Goal: Task Accomplishment & Management: Complete application form

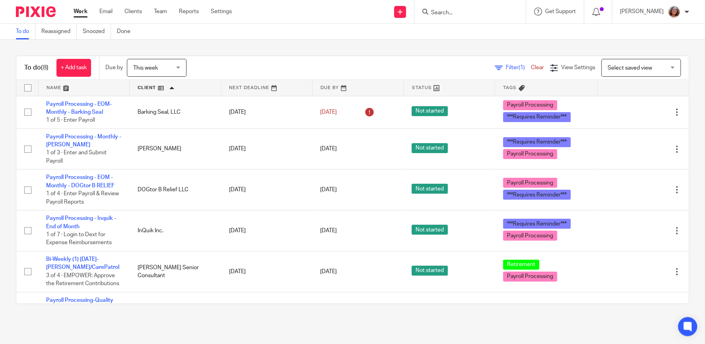
scroll to position [102, 0]
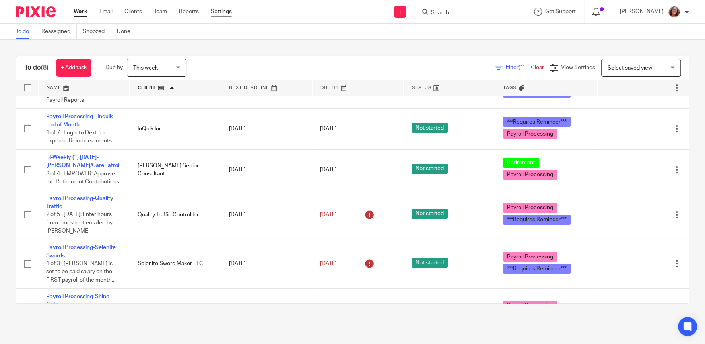
click at [220, 9] on link "Settings" at bounding box center [221, 12] width 21 height 8
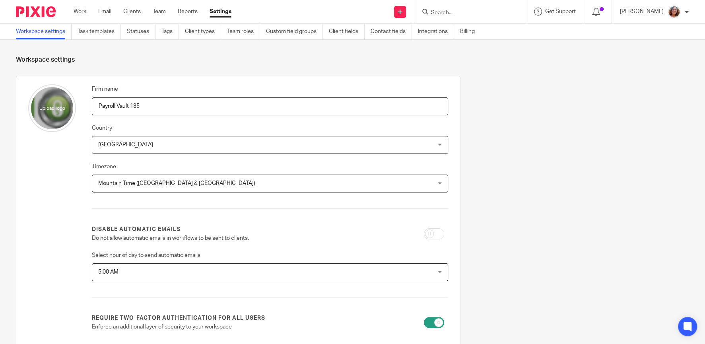
click at [619, 76] on div "Firm name Payroll Vault 135 Country United States United States Afghanistan Alb…" at bounding box center [347, 312] width 686 height 472
click at [489, 16] on input "Search" at bounding box center [466, 13] width 72 height 7
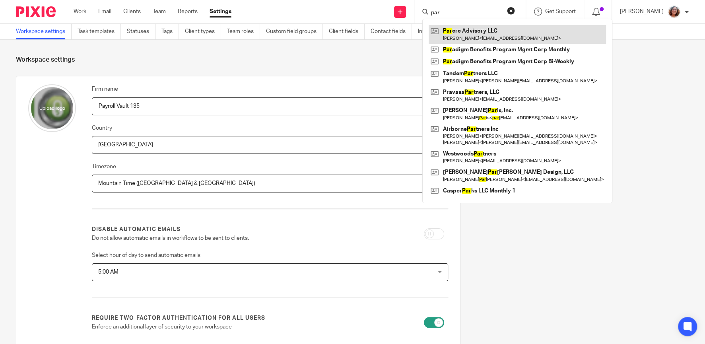
type input "par"
click at [497, 37] on link at bounding box center [517, 34] width 177 height 18
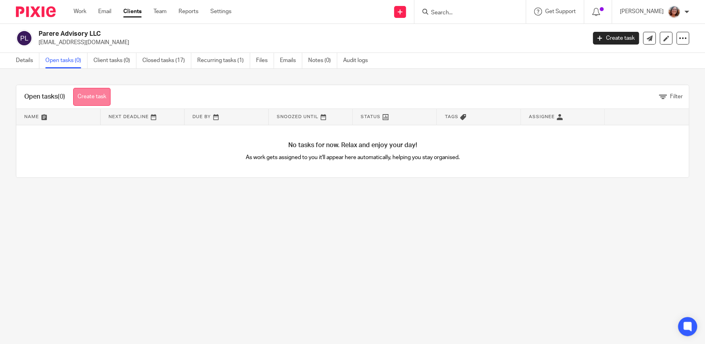
click at [96, 94] on link "Create task" at bounding box center [91, 97] width 37 height 18
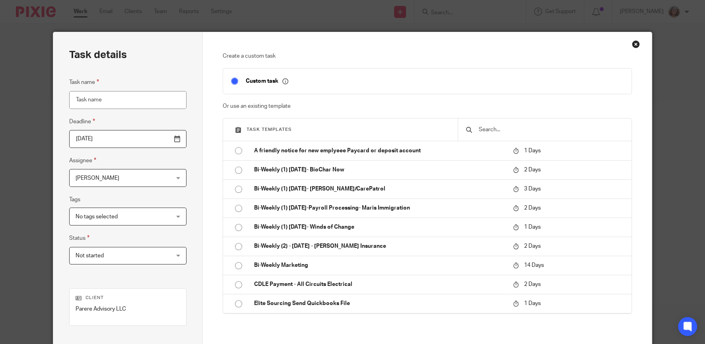
click at [504, 129] on input "text" at bounding box center [551, 129] width 146 height 9
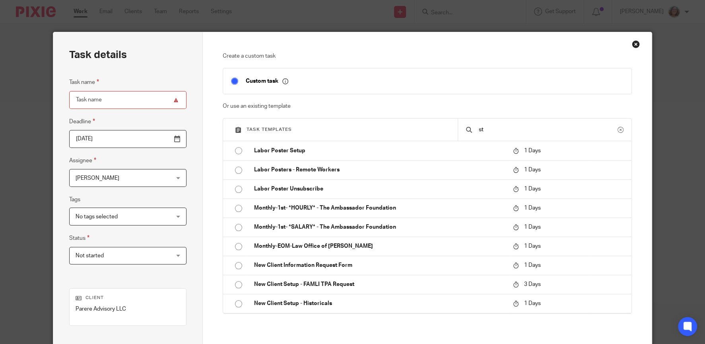
type input "s"
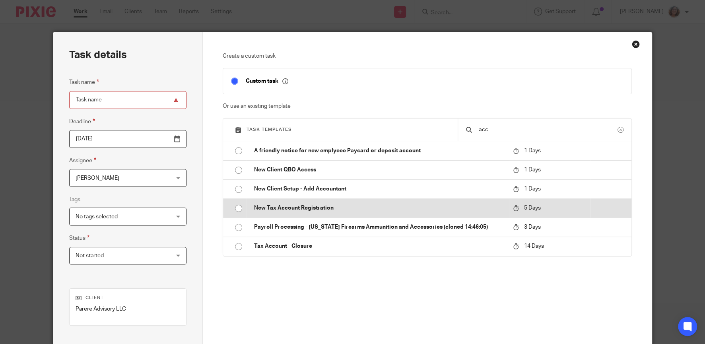
type input "acc"
click at [237, 210] on input "radio" at bounding box center [238, 208] width 15 height 15
type input "2025-08-26"
type input "New Tax Account Registration"
checkbox input "false"
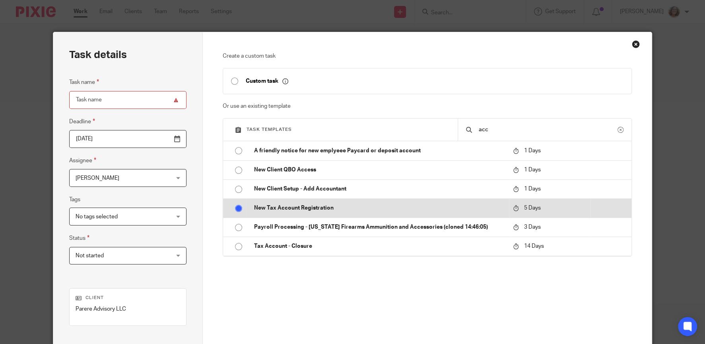
radio input "false"
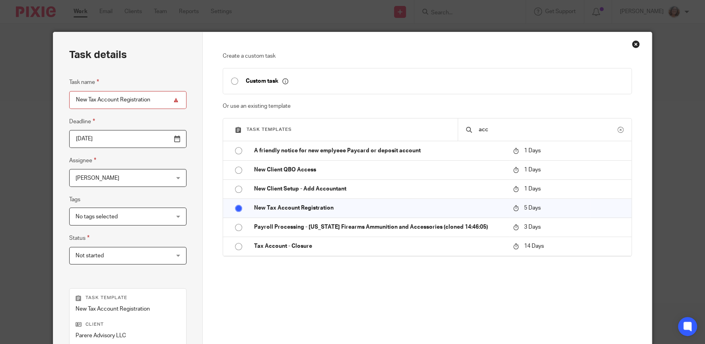
click at [156, 100] on input "New Tax Account Registration" at bounding box center [127, 100] width 117 height 18
drag, startPoint x: 180, startPoint y: 100, endPoint x: 145, endPoint y: 100, distance: 35.0
click at [145, 100] on input "New Tax Account Registration - New York & New Jersey" at bounding box center [127, 100] width 117 height 18
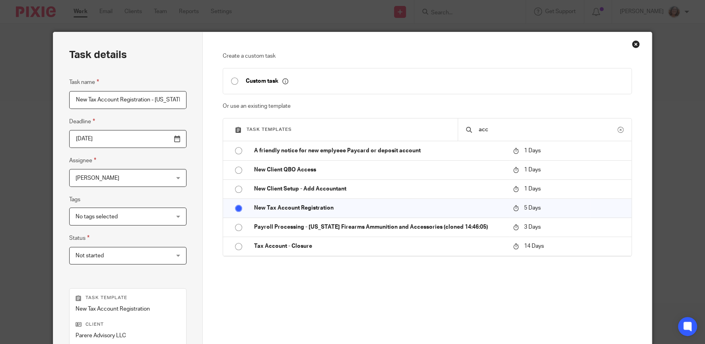
type input "New Tax Account Registration - New York"
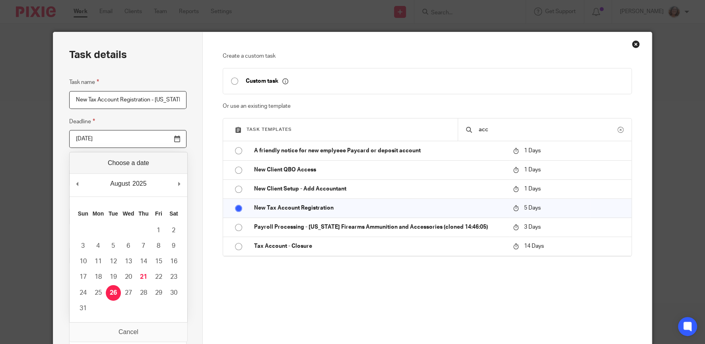
click at [176, 142] on input "[DATE]" at bounding box center [127, 139] width 117 height 18
type input "2025-09-10"
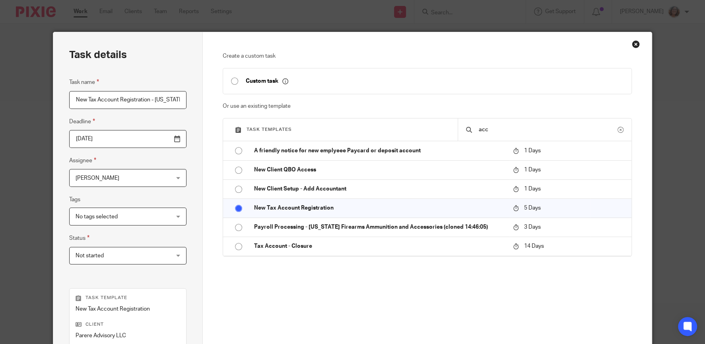
click at [178, 175] on div "Lindsey Bell Lindsey Bell" at bounding box center [127, 178] width 117 height 18
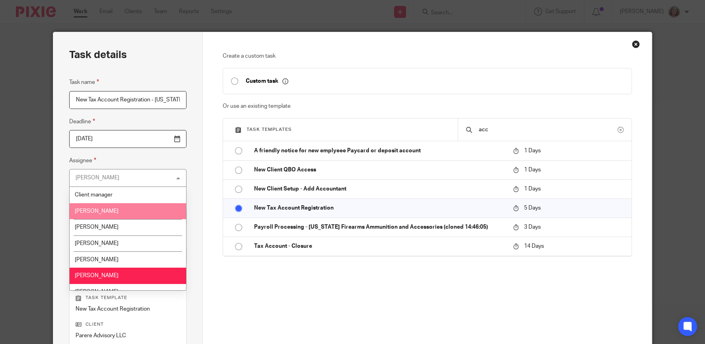
click at [129, 212] on li "[PERSON_NAME]" at bounding box center [128, 211] width 117 height 16
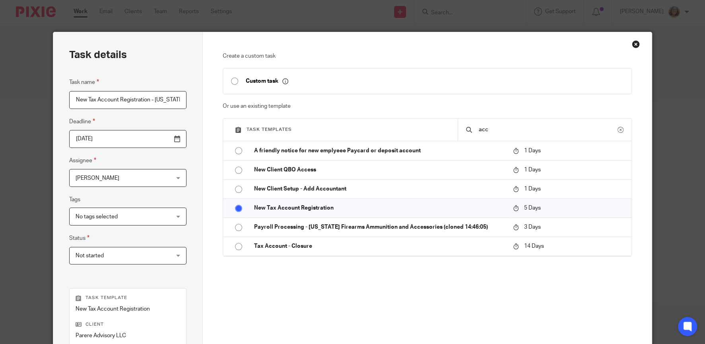
click at [173, 216] on div "No tags selected" at bounding box center [127, 217] width 117 height 18
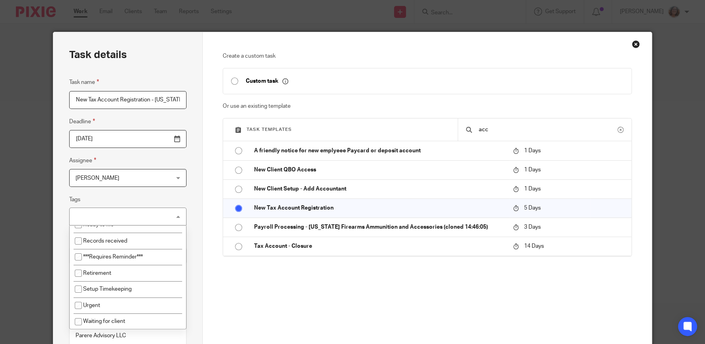
scroll to position [125, 0]
click at [329, 304] on div "Create a custom task Custom task Or use an existing template Task templates acc…" at bounding box center [427, 192] width 409 height 280
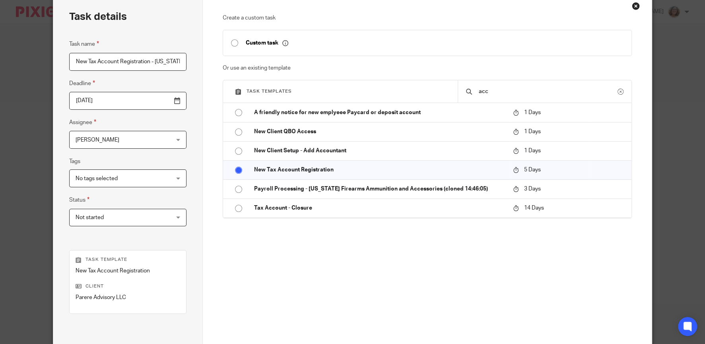
scroll to position [77, 0]
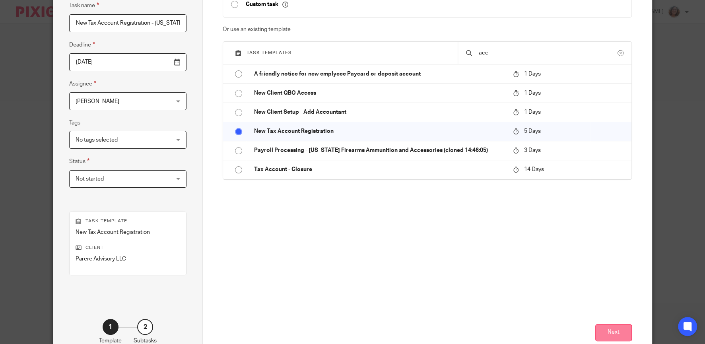
click at [616, 328] on button "Next" at bounding box center [614, 332] width 37 height 17
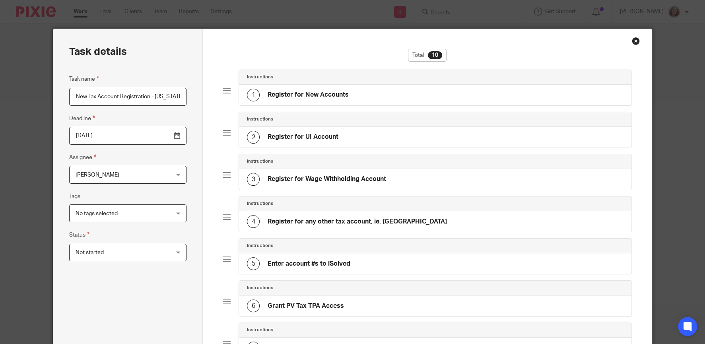
scroll to position [0, 0]
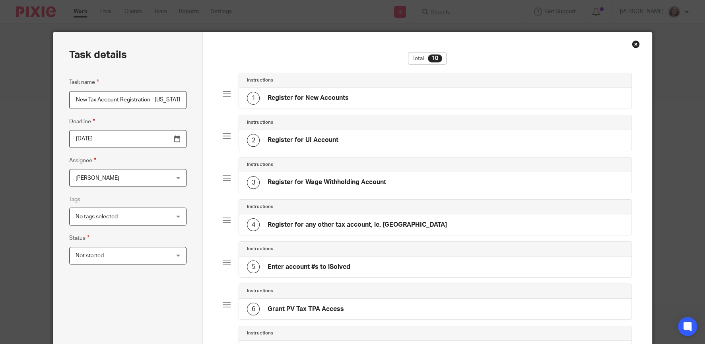
click at [335, 95] on h4 "Register for New Accounts" at bounding box center [308, 98] width 81 height 8
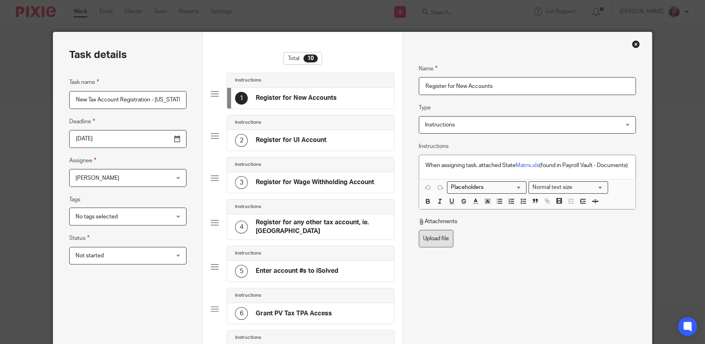
click at [439, 247] on label "Upload file" at bounding box center [436, 239] width 35 height 18
click at [419, 230] on input "Upload file" at bounding box center [419, 230] width 0 height 0
type input "C:\fakepath\State Matrix - Parere Advisory.xlsx"
click at [464, 169] on p "When assigning task, attached State Matrix.xls (found in Payroll Vault - Docume…" at bounding box center [528, 166] width 204 height 8
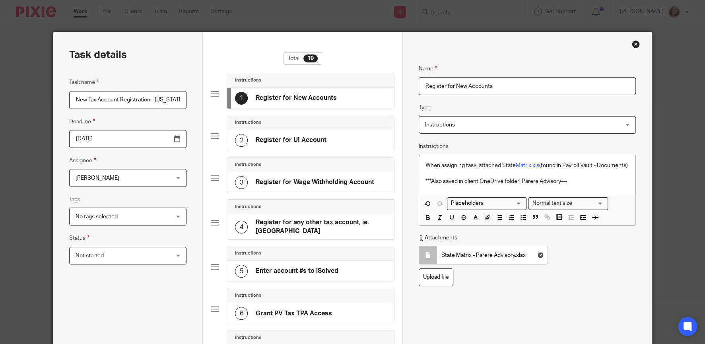
click at [576, 185] on p "***Also saved in client OneDrive folder: Parere Advisory---" at bounding box center [528, 181] width 204 height 8
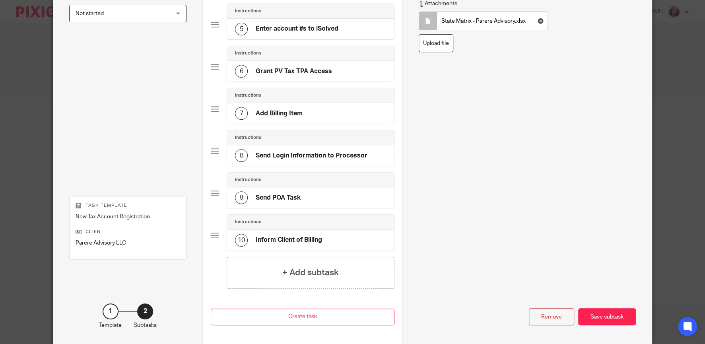
scroll to position [275, 0]
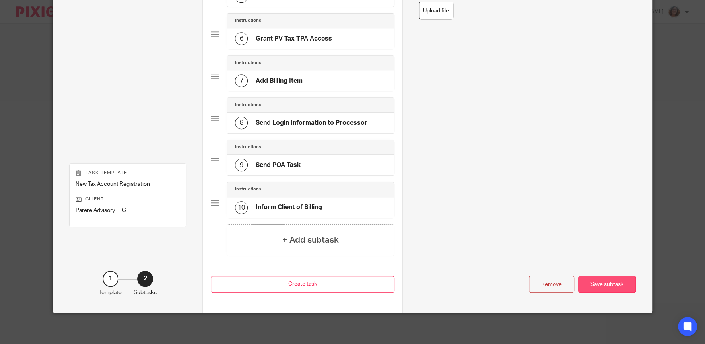
click at [610, 279] on div "Save subtask" at bounding box center [607, 284] width 58 height 17
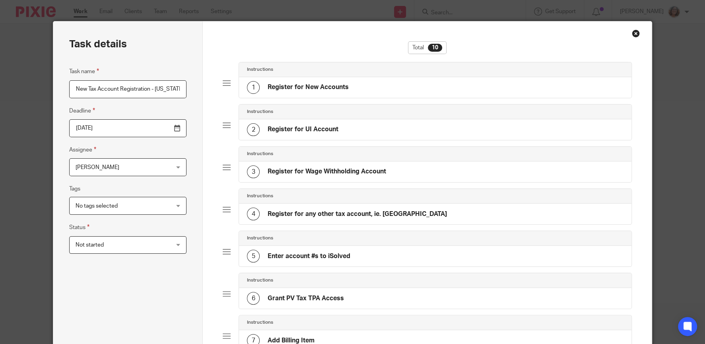
scroll to position [0, 0]
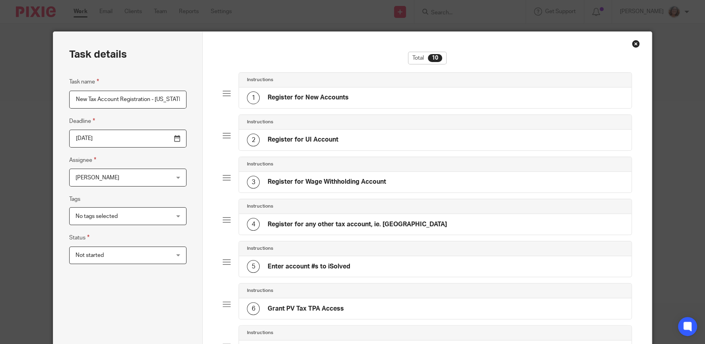
click at [336, 140] on h4 "Register for UI Account" at bounding box center [303, 140] width 71 height 8
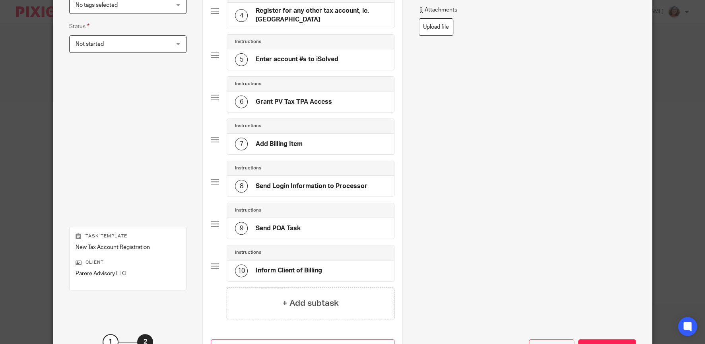
scroll to position [271, 0]
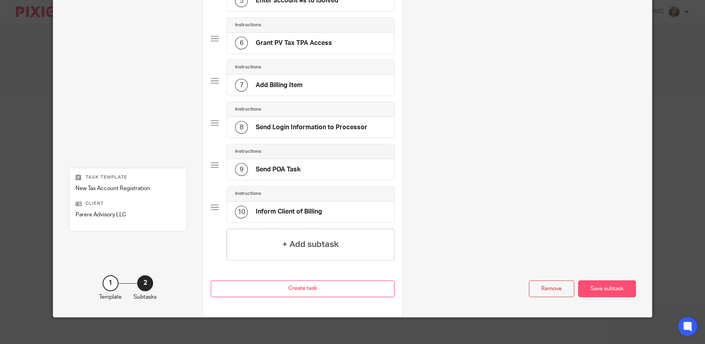
click at [614, 291] on div "Save subtask" at bounding box center [607, 288] width 58 height 17
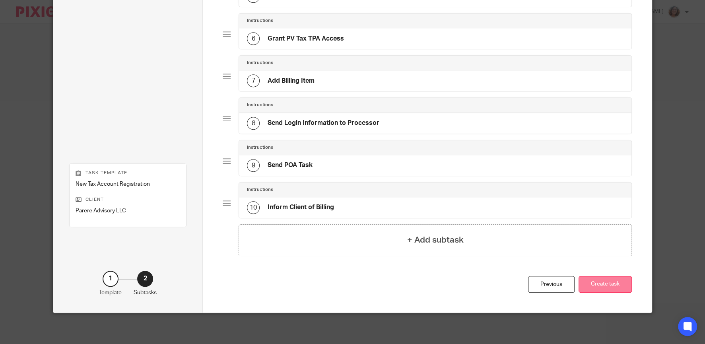
click at [609, 284] on button "Create task" at bounding box center [605, 284] width 53 height 17
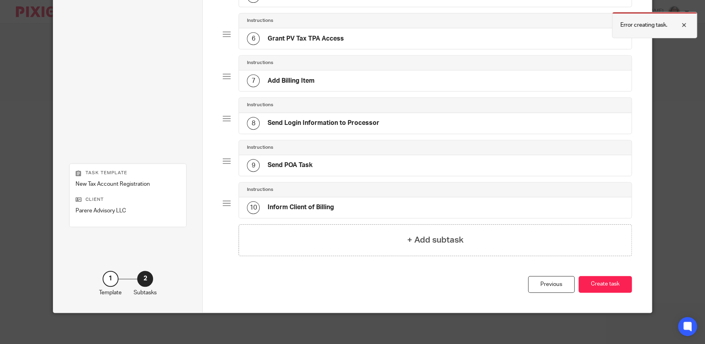
click at [684, 26] on div at bounding box center [678, 25] width 21 height 10
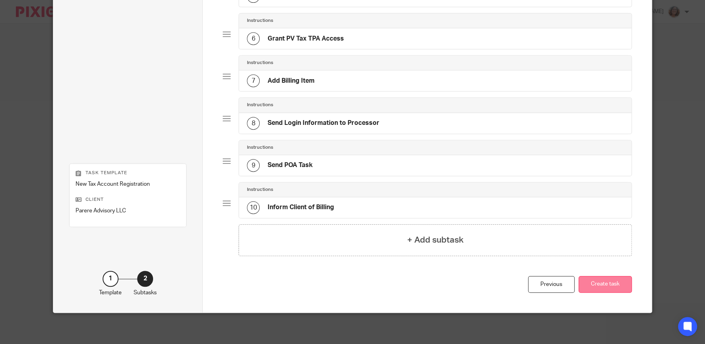
click at [605, 287] on button "Create task" at bounding box center [605, 284] width 53 height 17
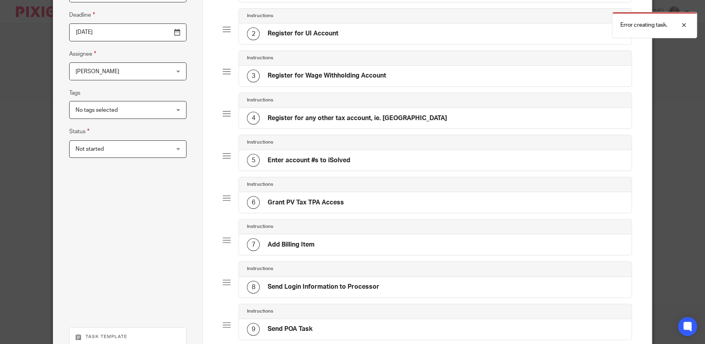
scroll to position [39, 0]
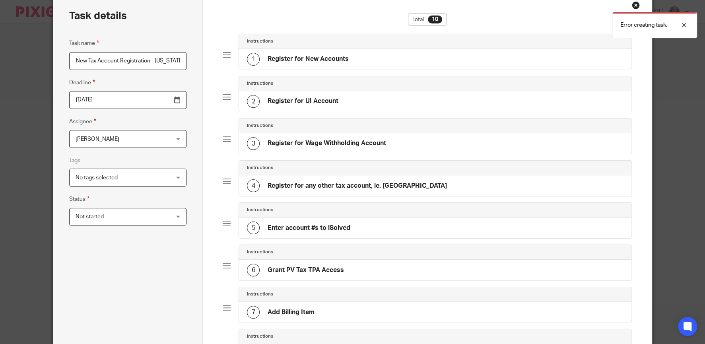
click at [151, 261] on div "Task name New Tax Account Registration - New York Deadline 2025-09-10 Assignee …" at bounding box center [127, 209] width 117 height 341
click at [181, 57] on input "New Tax Account Registration - New York" at bounding box center [127, 61] width 117 height 18
type input "New Tax Account Registration - New York - Parere Advisory"
click at [167, 291] on div "Task name New Tax Account Registration - New York - Parere Advisory Deadline 20…" at bounding box center [127, 209] width 117 height 341
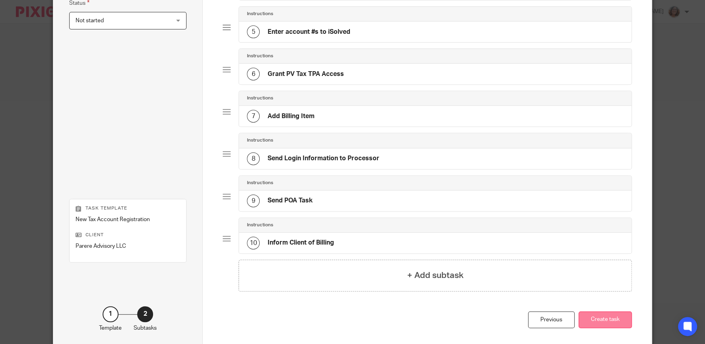
scroll to position [271, 0]
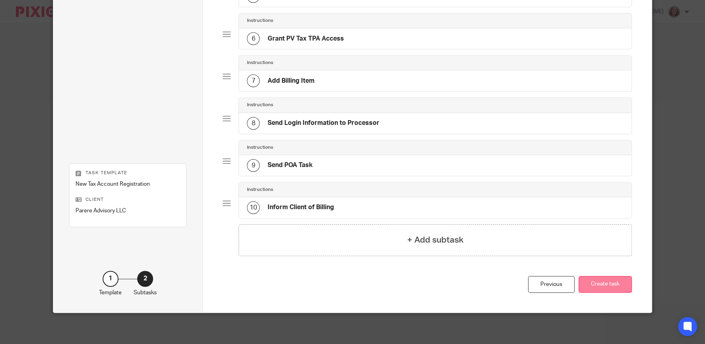
click at [611, 285] on button "Create task" at bounding box center [605, 284] width 53 height 17
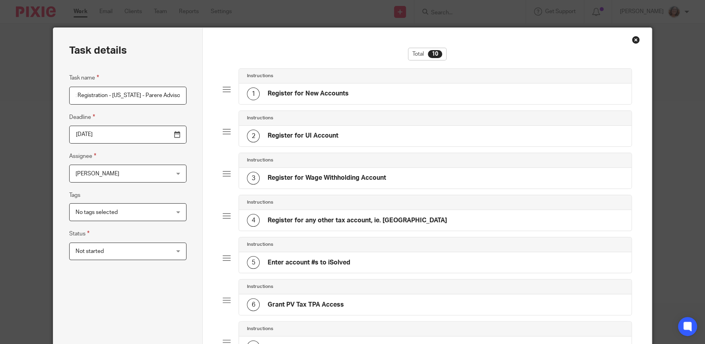
scroll to position [0, 0]
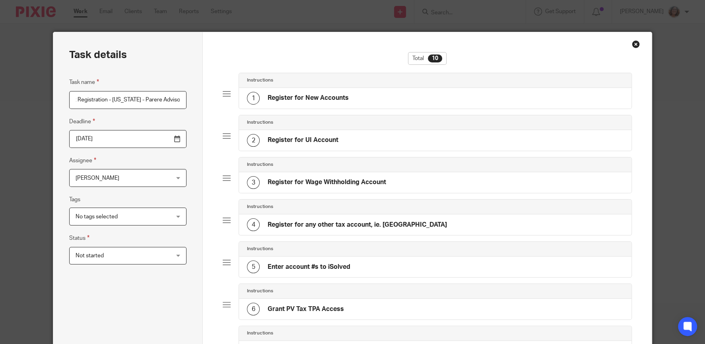
click at [345, 96] on h4 "Register for New Accounts" at bounding box center [308, 98] width 81 height 8
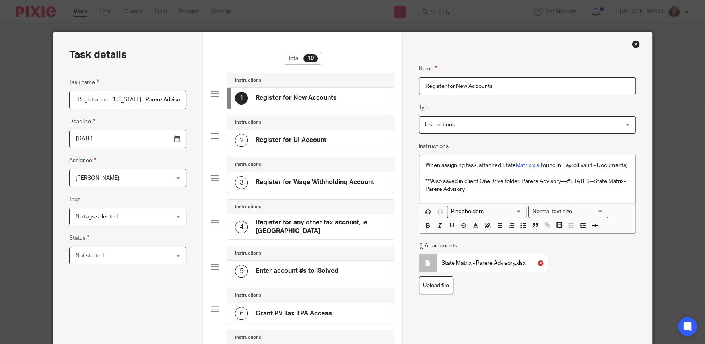
click at [540, 266] on icon at bounding box center [541, 263] width 6 height 6
click at [440, 270] on label "Upload file" at bounding box center [436, 263] width 35 height 18
click at [419, 254] on input "Upload file" at bounding box center [419, 253] width 0 height 0
type input "C:\fakepath\State Matrix - Parere Advisory.xlsx"
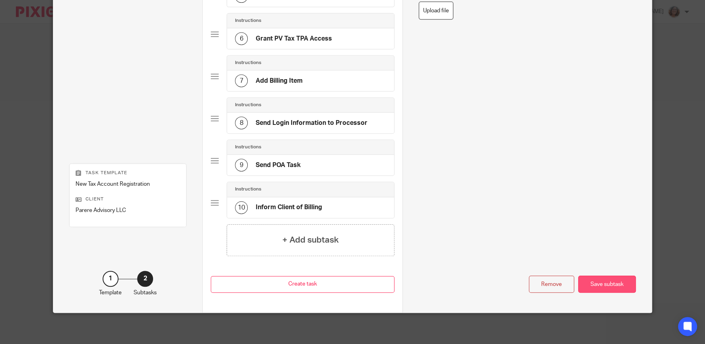
click at [608, 284] on div "Save subtask" at bounding box center [607, 284] width 58 height 17
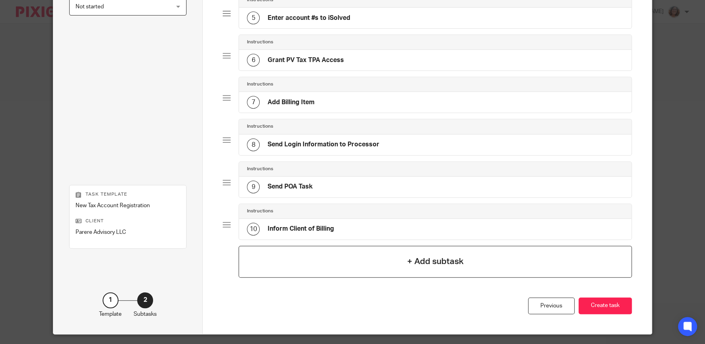
scroll to position [271, 0]
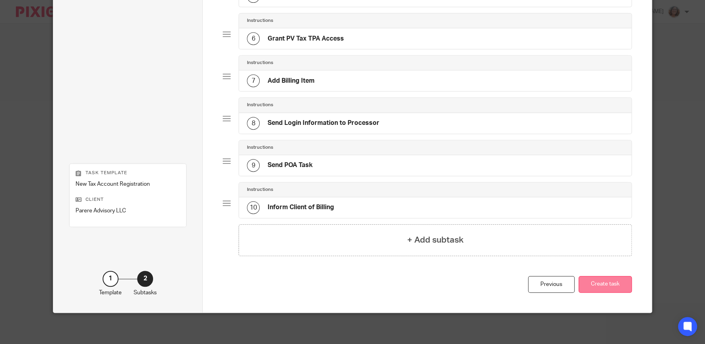
click at [597, 285] on button "Create task" at bounding box center [605, 284] width 53 height 17
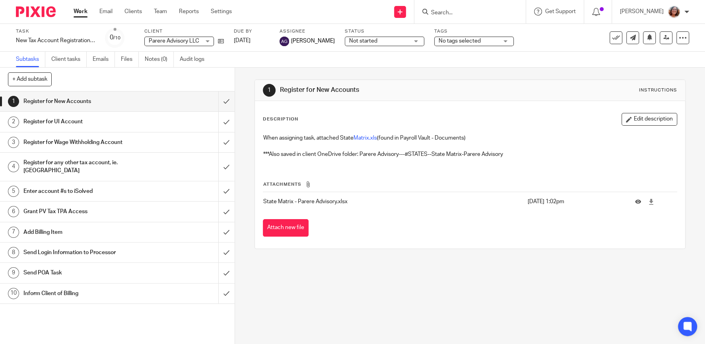
click at [460, 16] on input "Search" at bounding box center [466, 13] width 72 height 7
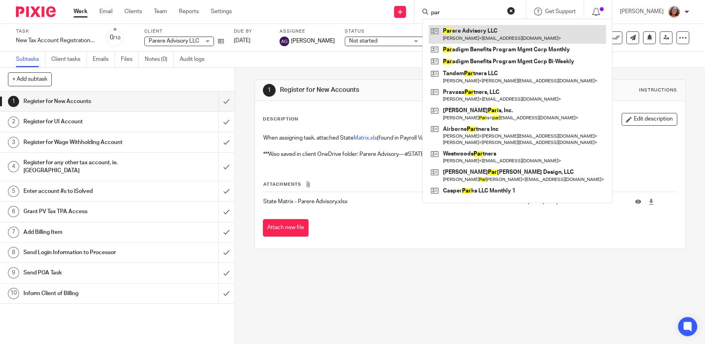
type input "par"
click at [473, 38] on link at bounding box center [517, 34] width 177 height 18
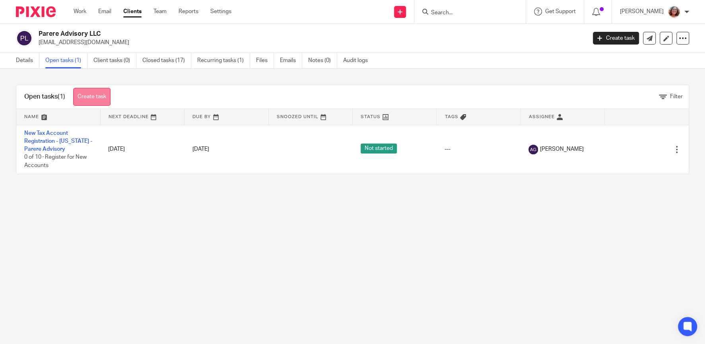
click at [94, 96] on link "Create task" at bounding box center [91, 97] width 37 height 18
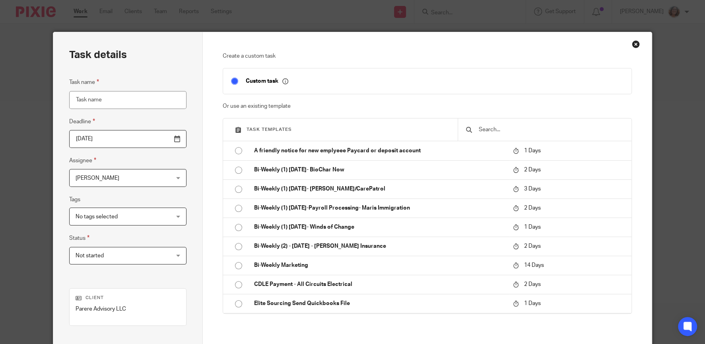
click at [499, 129] on input "text" at bounding box center [551, 129] width 146 height 9
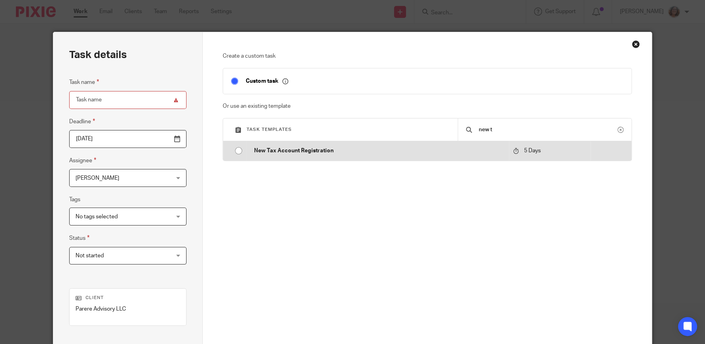
type input "new t"
click at [238, 150] on input "radio" at bounding box center [238, 150] width 15 height 15
type input "2025-08-26"
type input "New Tax Account Registration"
checkbox input "false"
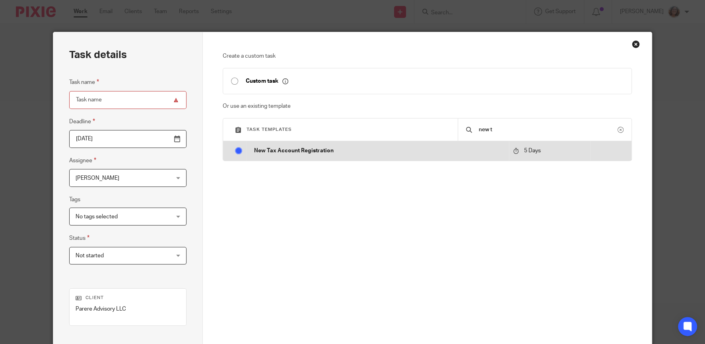
radio input "false"
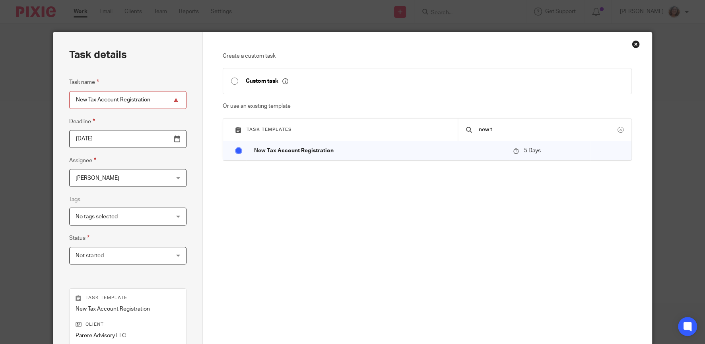
click at [158, 102] on input "New Tax Account Registration" at bounding box center [127, 100] width 117 height 18
type input "New Tax Account Registration - [US_STATE]"
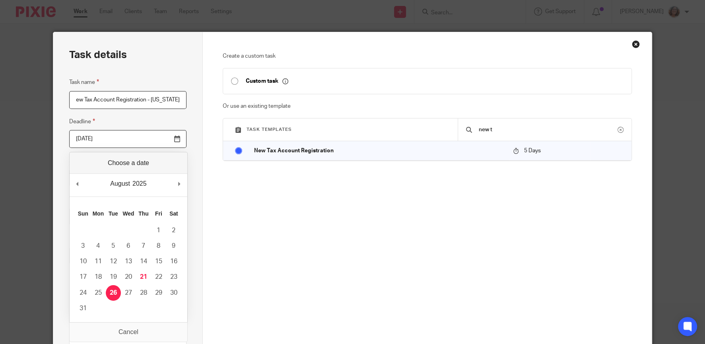
click at [176, 141] on input "2025-08-26" at bounding box center [127, 139] width 117 height 18
type input "2025-09-10"
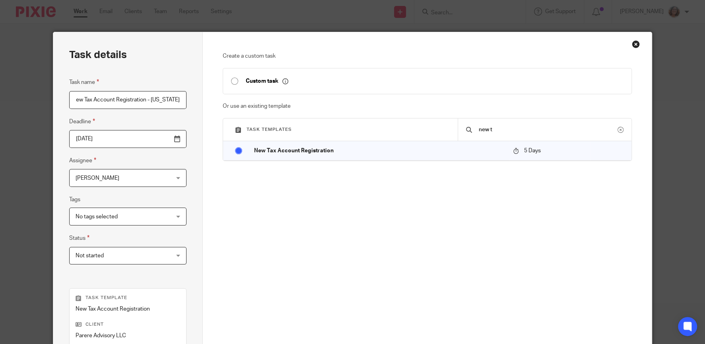
click at [158, 175] on span "[PERSON_NAME]" at bounding box center [120, 177] width 89 height 17
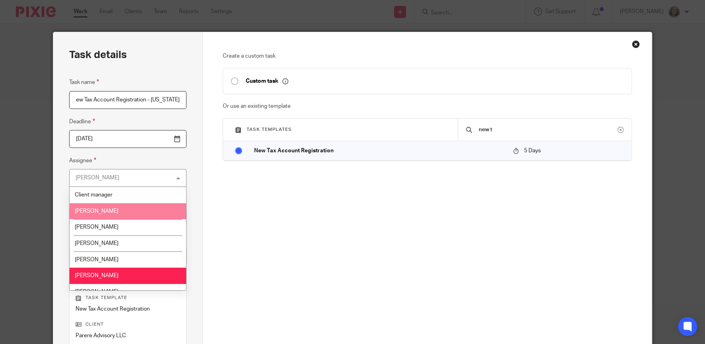
click at [134, 211] on li "Amber Gassman" at bounding box center [128, 211] width 117 height 16
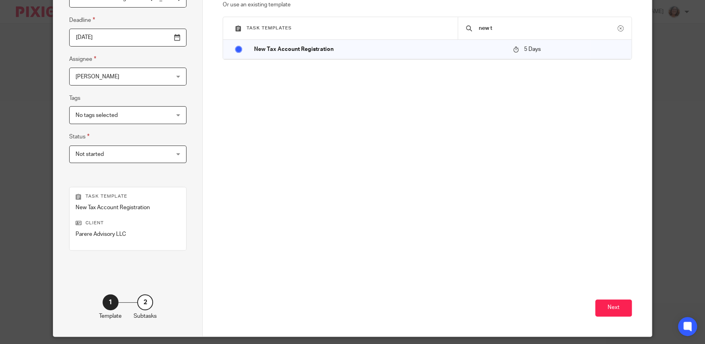
scroll to position [115, 0]
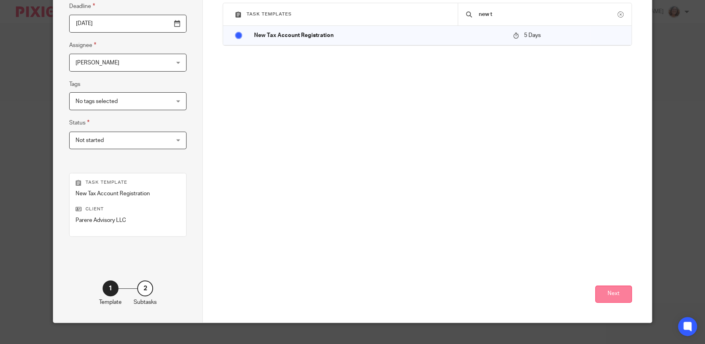
click at [620, 298] on button "Next" at bounding box center [614, 294] width 37 height 17
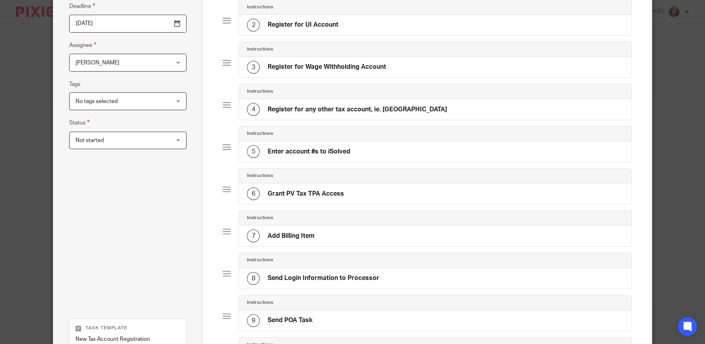
scroll to position [0, 0]
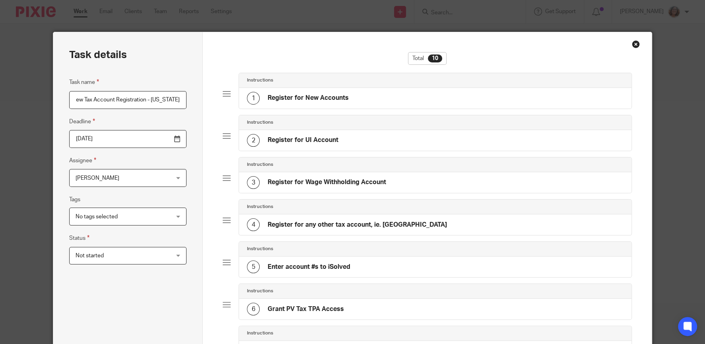
click at [343, 97] on h4 "Register for New Accounts" at bounding box center [308, 98] width 81 height 8
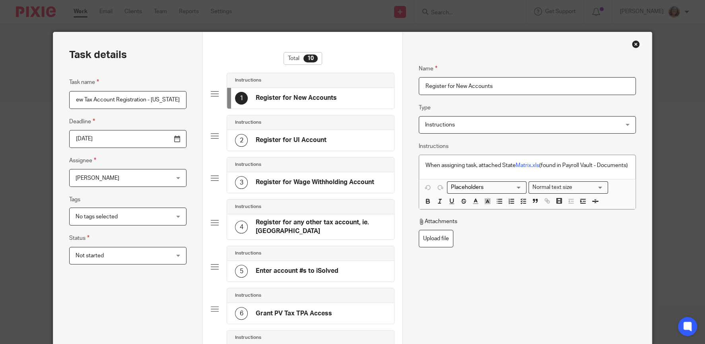
click at [480, 169] on p "When assigning task, attached State Matrix.xls (found in Payroll Vault - Docume…" at bounding box center [528, 166] width 204 height 8
click at [442, 247] on label "Upload file" at bounding box center [436, 239] width 35 height 18
click at [419, 230] on input "Upload file" at bounding box center [419, 230] width 0 height 0
type input "C:\fakepath\State Matrix - Parere Advisory.xlsx"
click at [479, 178] on div "When assigning task, attached State Matrix.xls (found in Payroll Vault - Docume…" at bounding box center [527, 167] width 216 height 24
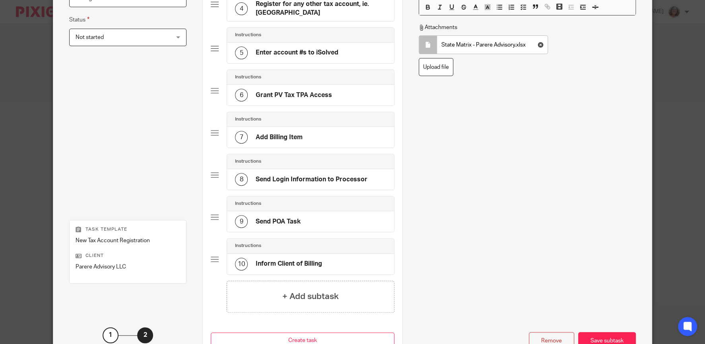
scroll to position [236, 0]
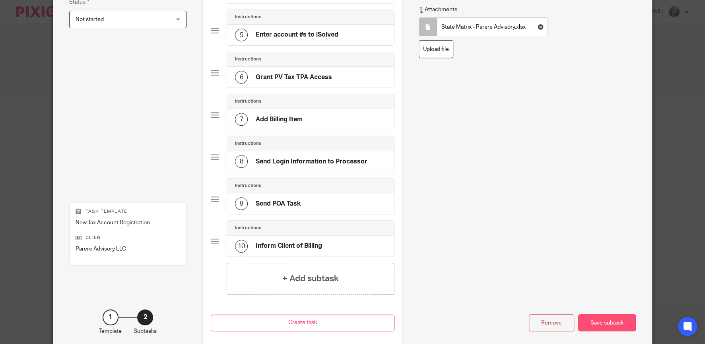
click at [602, 319] on div "Save subtask" at bounding box center [607, 322] width 58 height 17
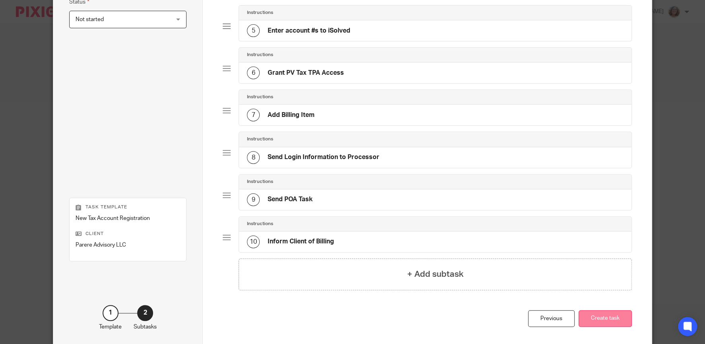
click at [606, 321] on button "Create task" at bounding box center [605, 318] width 53 height 17
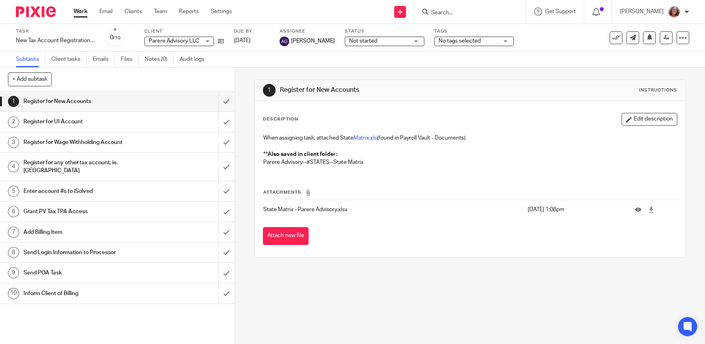
click at [80, 12] on link "Work" at bounding box center [81, 12] width 14 height 8
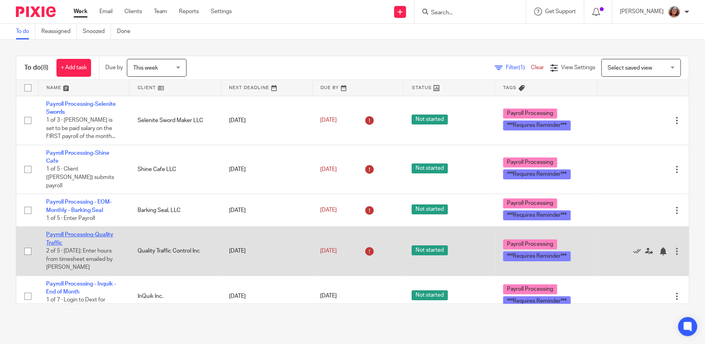
click at [80, 232] on link "Payroll Processing-Quality Traffic" at bounding box center [79, 239] width 67 height 14
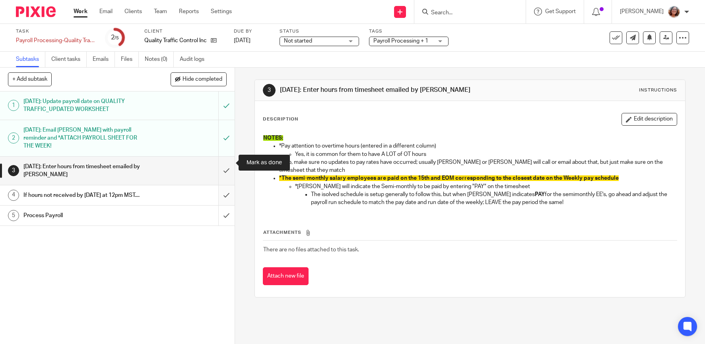
click at [229, 162] on input "submit" at bounding box center [117, 171] width 235 height 28
click at [230, 191] on input "submit" at bounding box center [117, 195] width 235 height 20
click at [227, 219] on input "submit" at bounding box center [117, 216] width 235 height 20
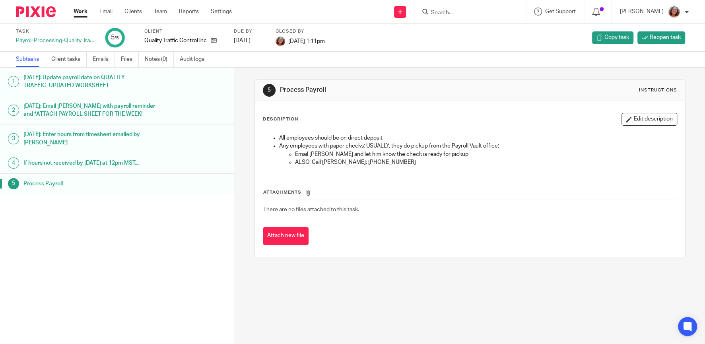
click at [81, 15] on link "Work" at bounding box center [81, 12] width 14 height 8
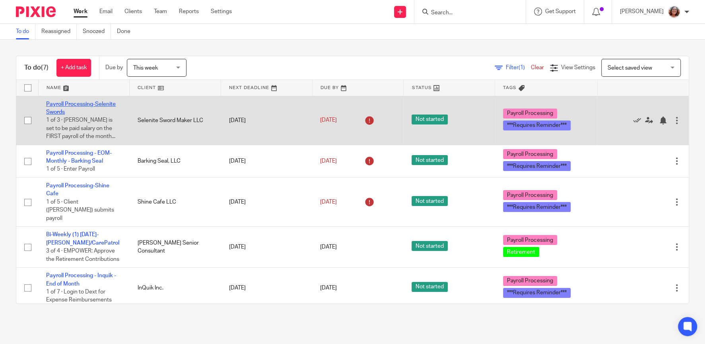
click at [105, 104] on link "Payroll Processing-Selenite Swords" at bounding box center [81, 108] width 70 height 14
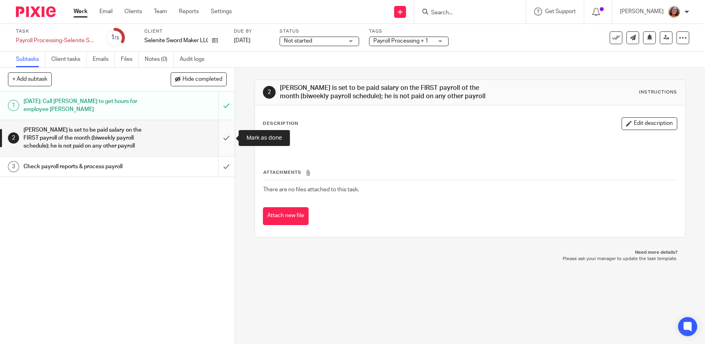
click at [228, 139] on input "submit" at bounding box center [117, 138] width 235 height 36
click at [228, 170] on input "submit" at bounding box center [117, 167] width 235 height 20
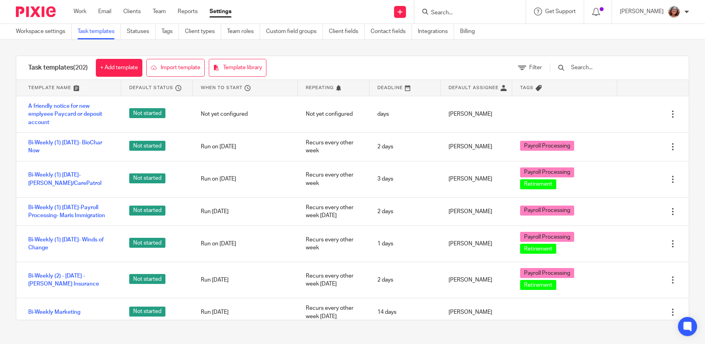
click at [587, 66] on input "text" at bounding box center [617, 67] width 93 height 9
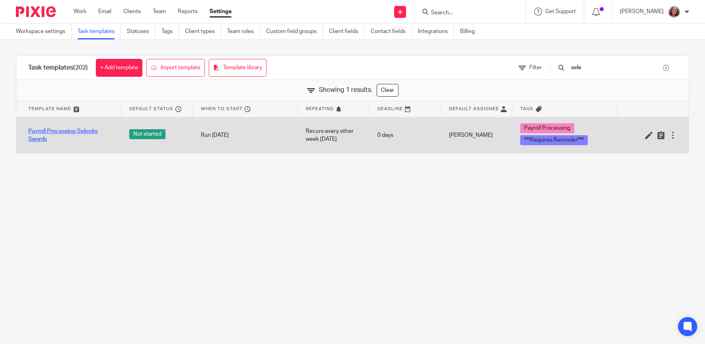
type input "sele"
click at [90, 131] on link "Payroll Processing-Selenite Swords" at bounding box center [70, 135] width 85 height 16
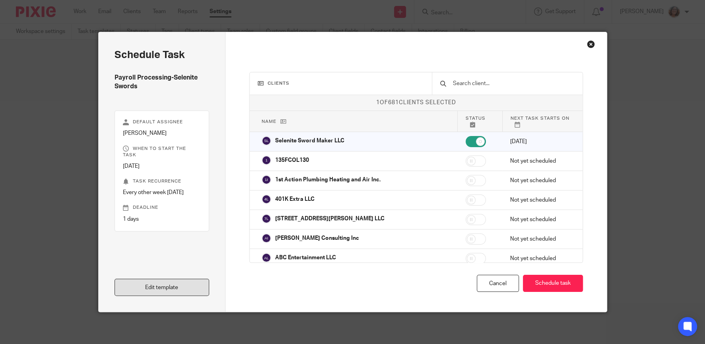
click at [192, 290] on link "Edit template" at bounding box center [162, 287] width 95 height 17
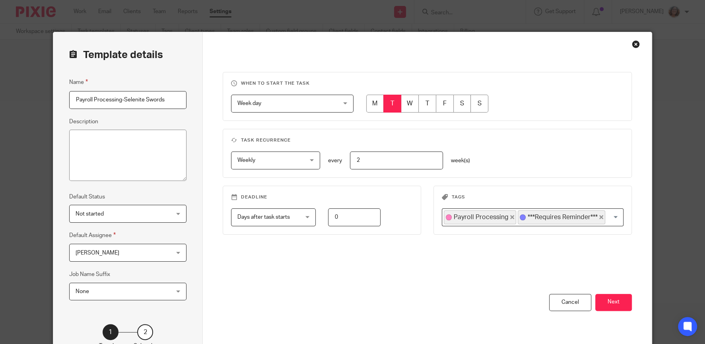
click at [608, 302] on button "Next" at bounding box center [614, 302] width 37 height 17
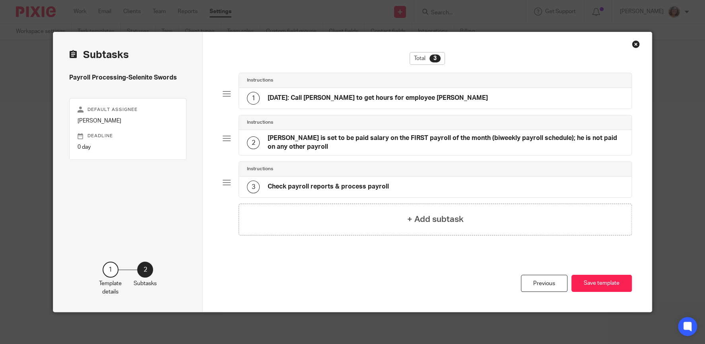
click at [461, 142] on h4 "Tom Ledder is set to be paid salary on the FIRST payroll of the month (biweekly…" at bounding box center [446, 142] width 356 height 17
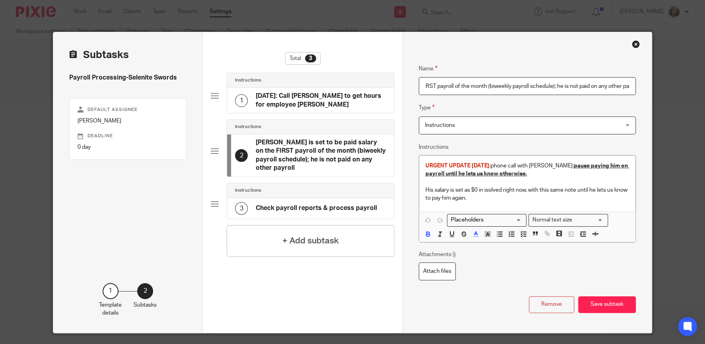
click at [446, 87] on input "Tom Ledder is set to be paid salary on the FIRST payroll of the month (biweekly…" at bounding box center [527, 86] width 217 height 18
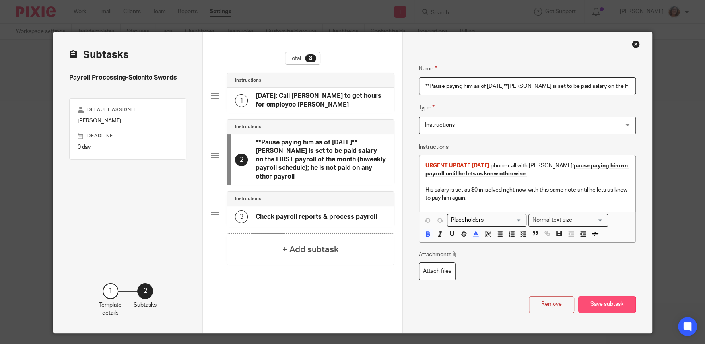
type input "**Pause paying him as of 8/12/25**Tom Ledder is set to be paid salary on the FI…"
click at [608, 302] on button "Save subtask" at bounding box center [607, 304] width 58 height 17
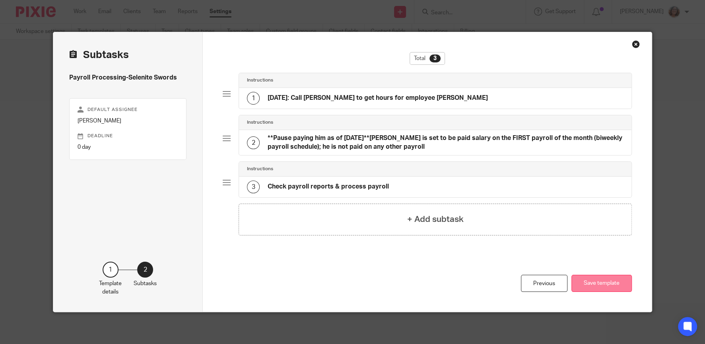
click at [595, 286] on button "Save template" at bounding box center [602, 283] width 60 height 17
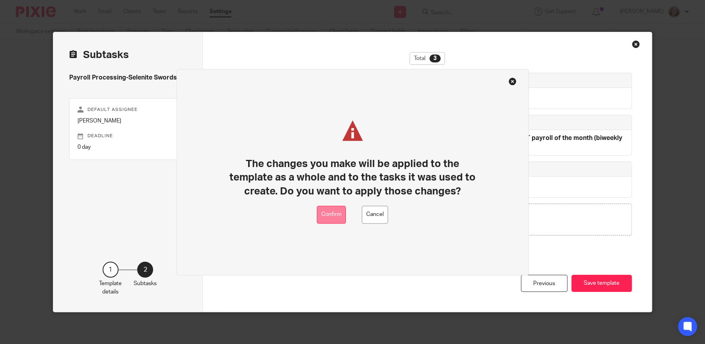
click at [332, 217] on button "Confirm" at bounding box center [331, 215] width 29 height 18
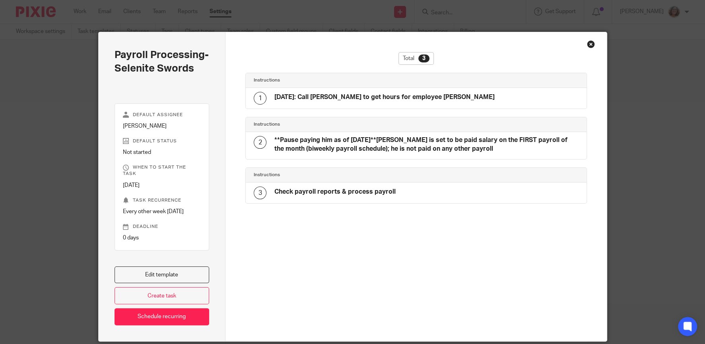
click at [592, 45] on div "Close this dialog window" at bounding box center [591, 44] width 8 height 8
